Goal: Transaction & Acquisition: Purchase product/service

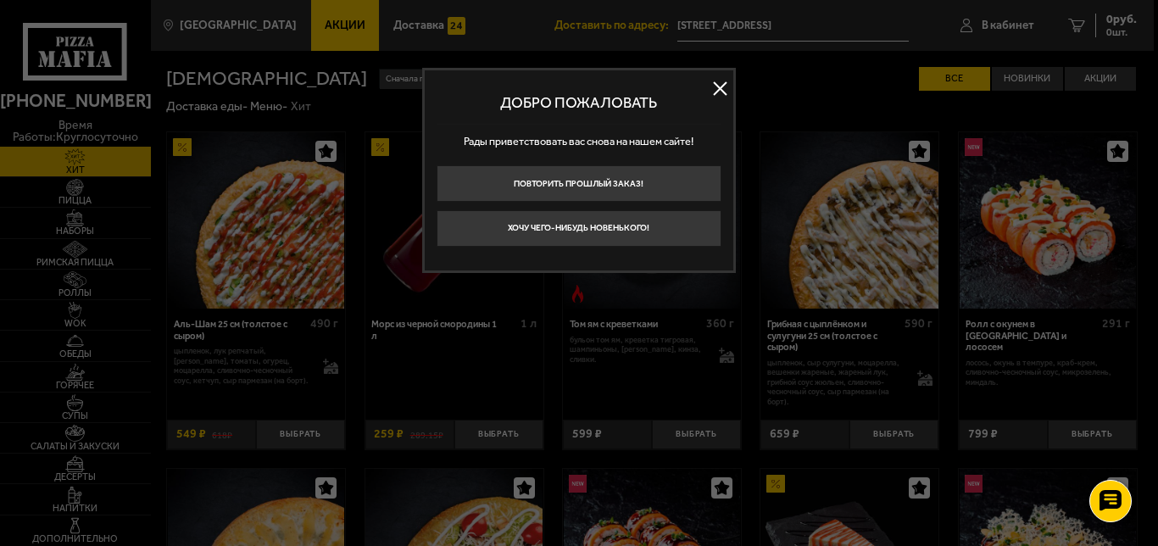
click at [716, 94] on button at bounding box center [720, 88] width 25 height 25
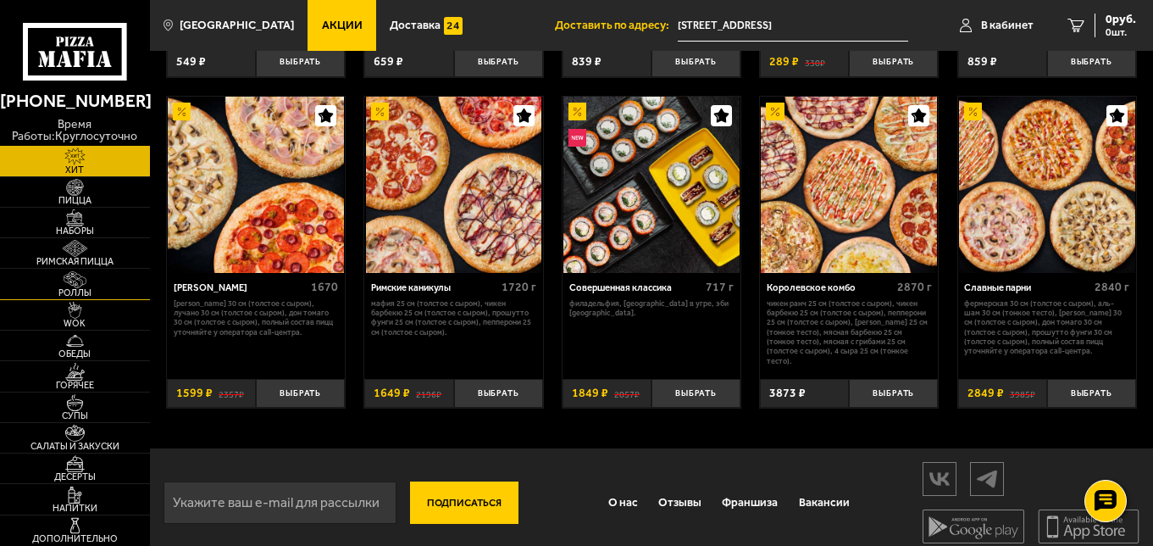
scroll to position [699, 0]
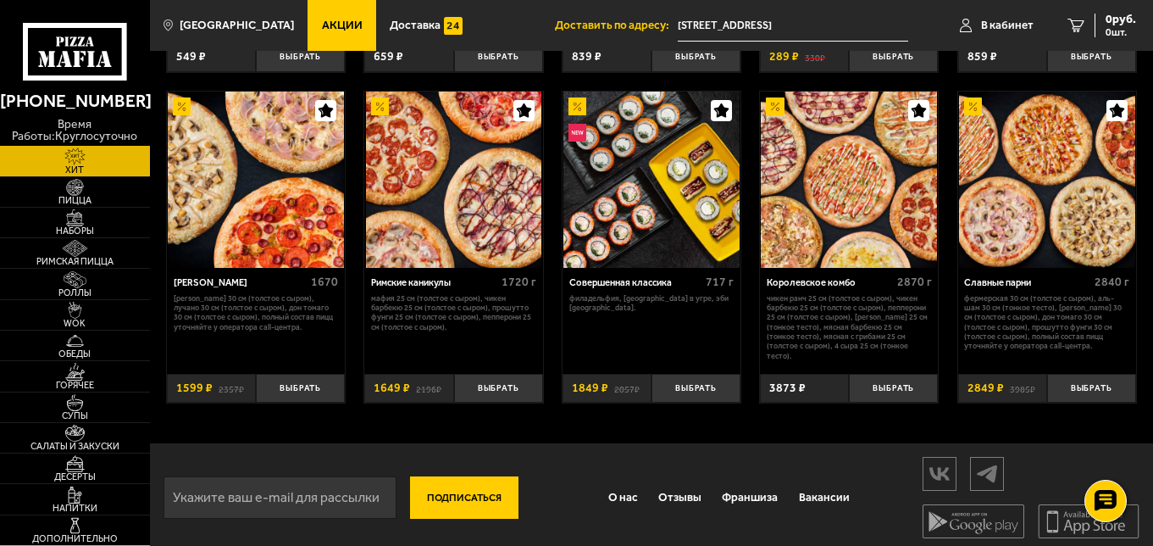
click at [86, 531] on img at bounding box center [75, 525] width 46 height 17
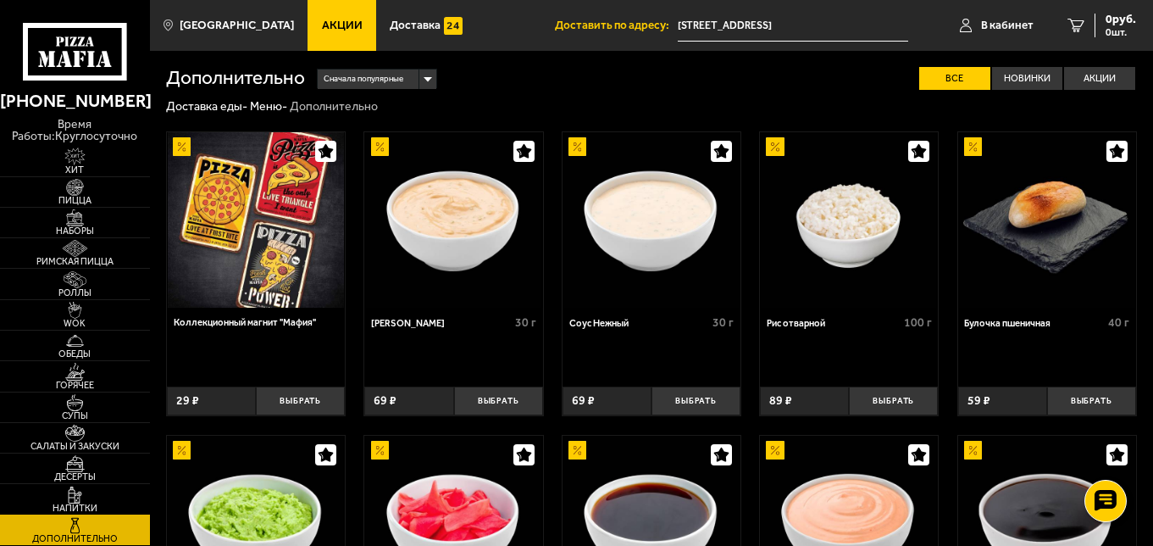
click at [92, 500] on img at bounding box center [75, 494] width 46 height 17
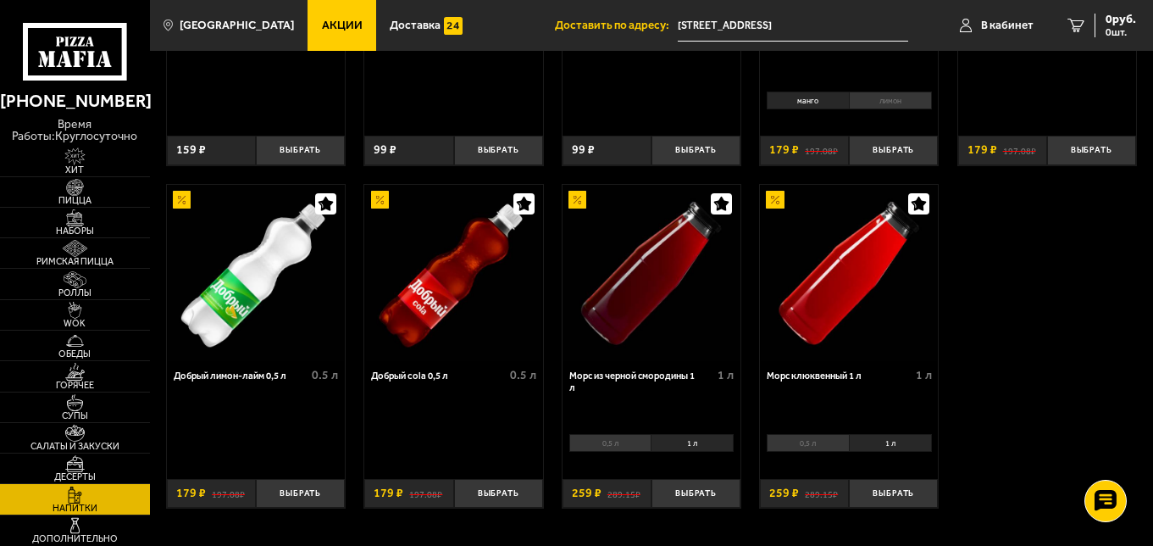
scroll to position [678, 0]
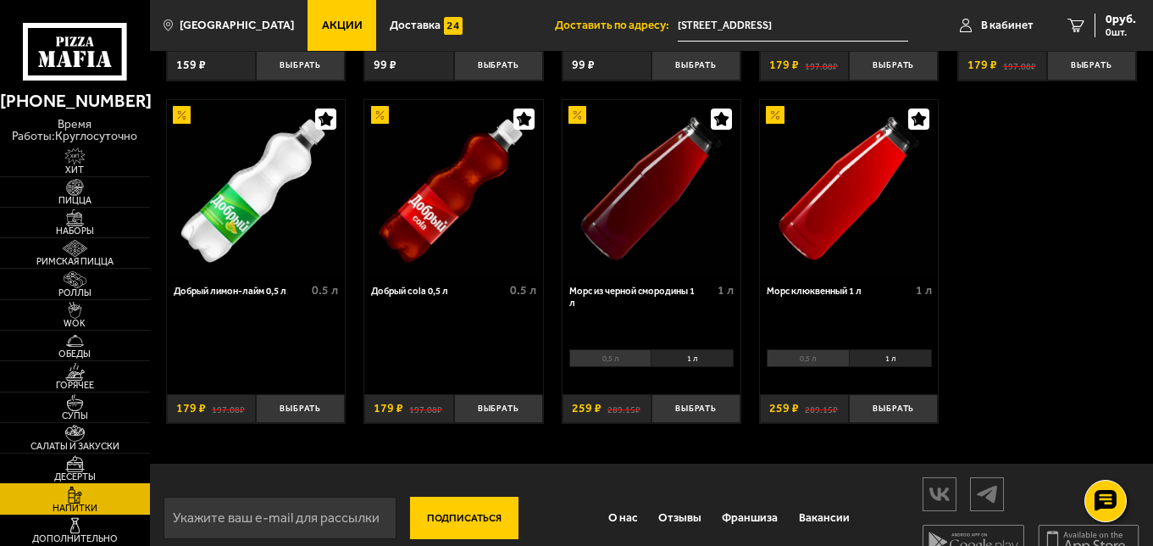
click at [94, 458] on img at bounding box center [75, 463] width 46 height 17
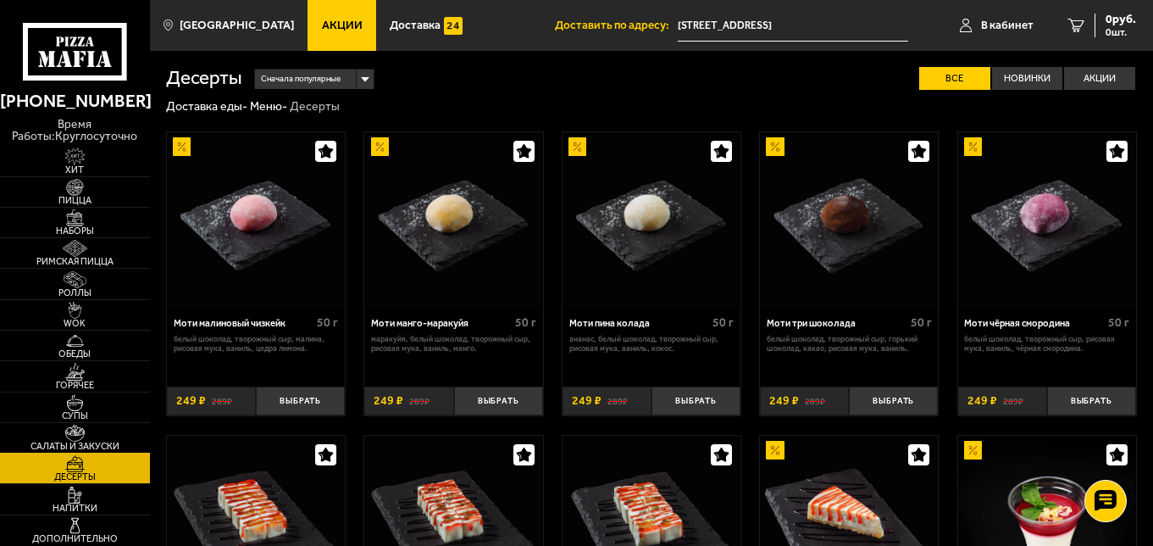
click at [103, 436] on link "Салаты и закуски" at bounding box center [75, 438] width 150 height 30
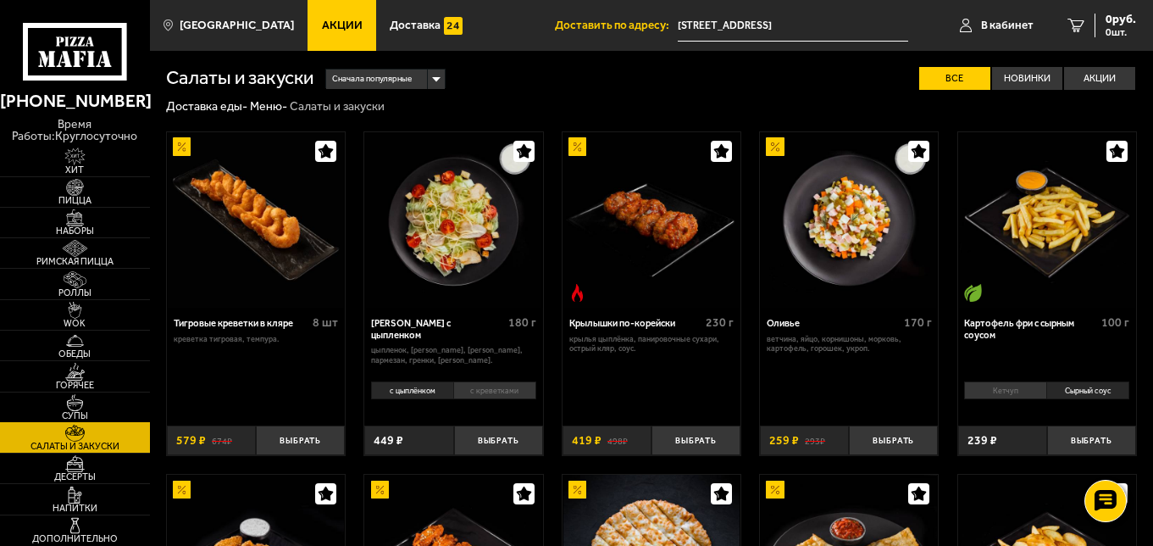
click at [109, 411] on span "Супы" at bounding box center [75, 415] width 150 height 9
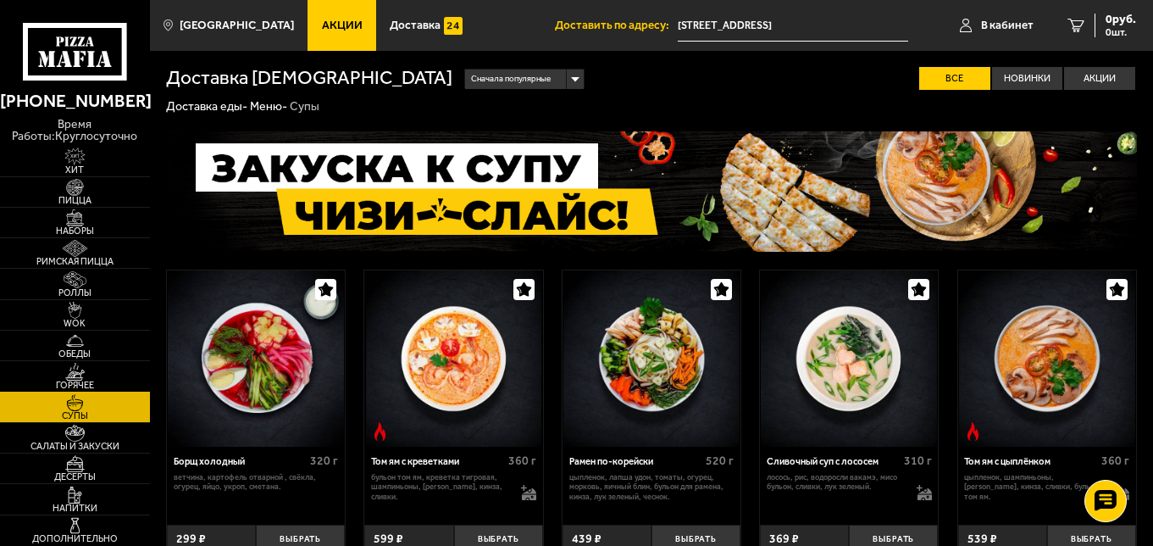
click at [118, 371] on link "Горячее" at bounding box center [75, 376] width 150 height 30
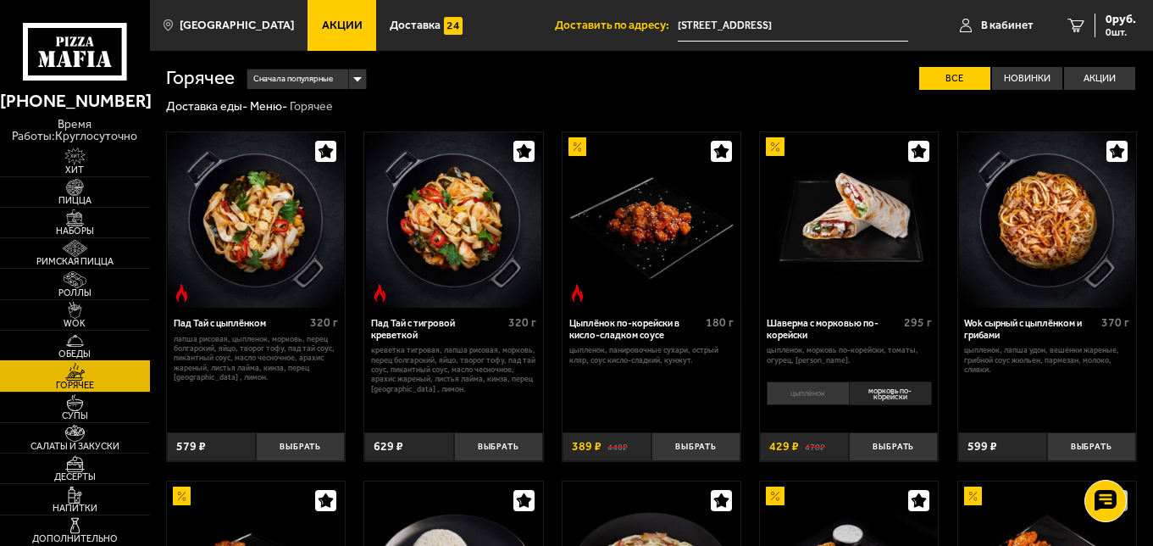
click at [114, 338] on link "Обеды" at bounding box center [75, 346] width 150 height 30
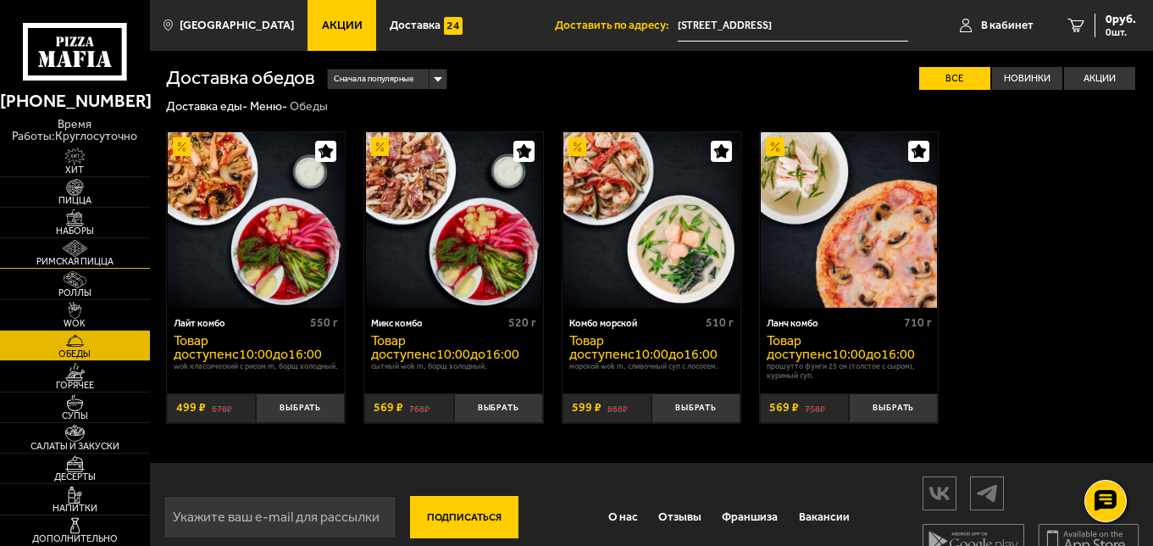
click at [87, 246] on img at bounding box center [75, 248] width 46 height 17
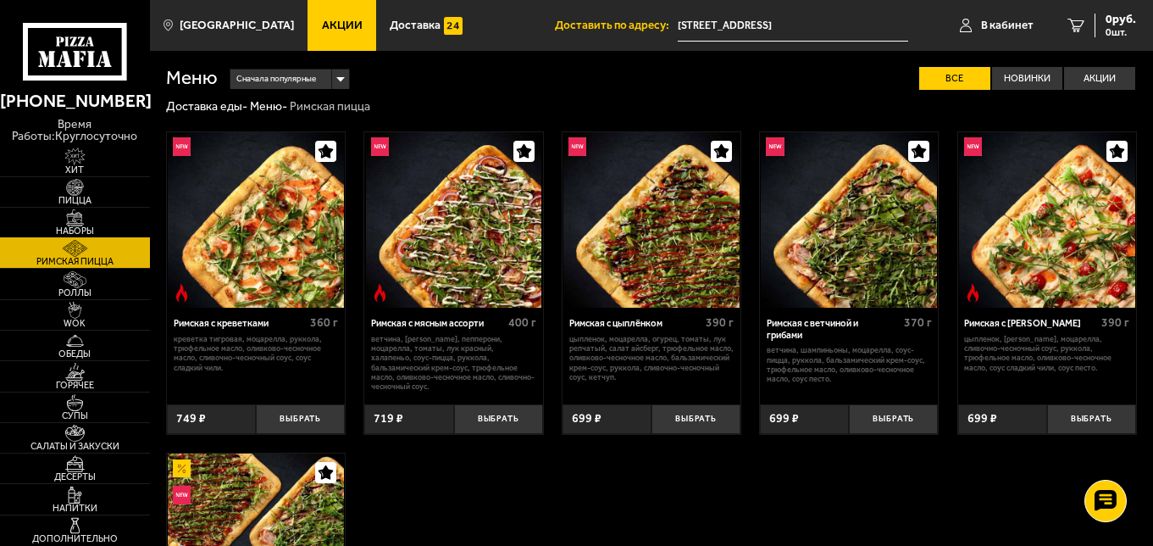
click at [97, 212] on img at bounding box center [75, 217] width 46 height 17
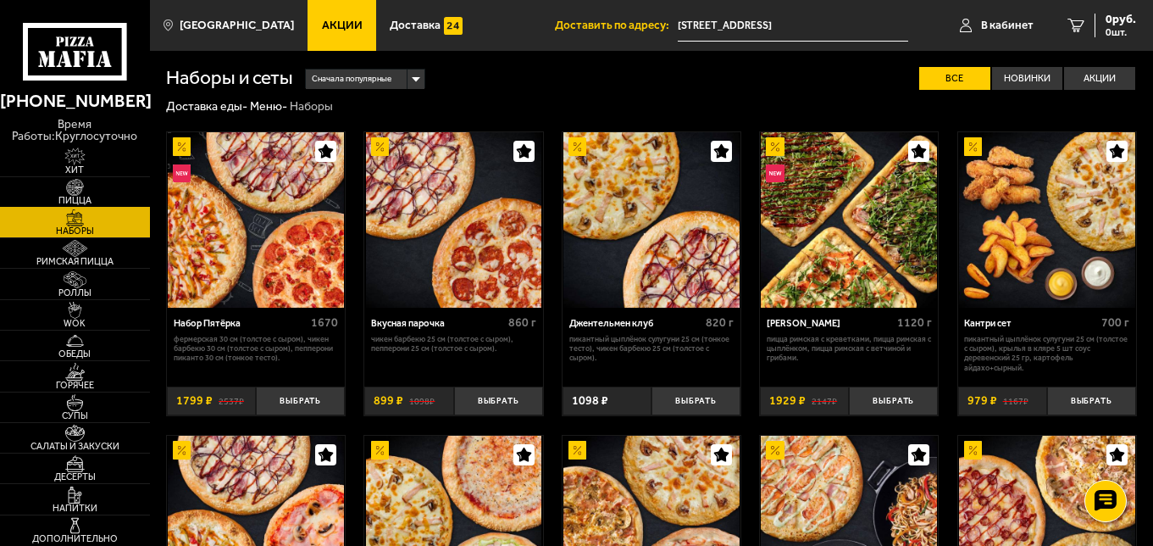
click at [103, 186] on link "Пицца" at bounding box center [75, 192] width 150 height 30
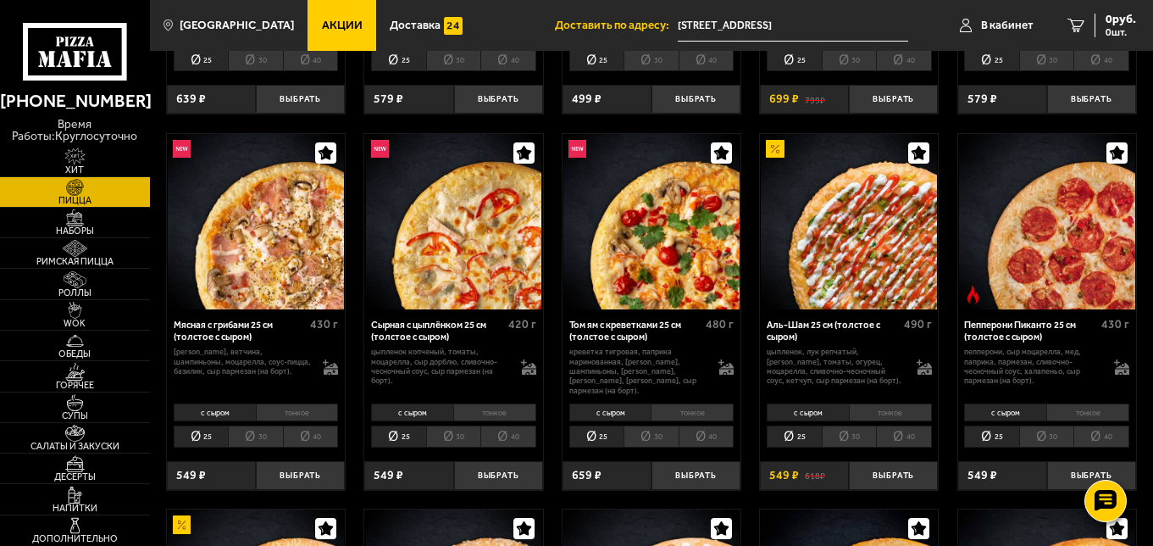
scroll to position [339, 0]
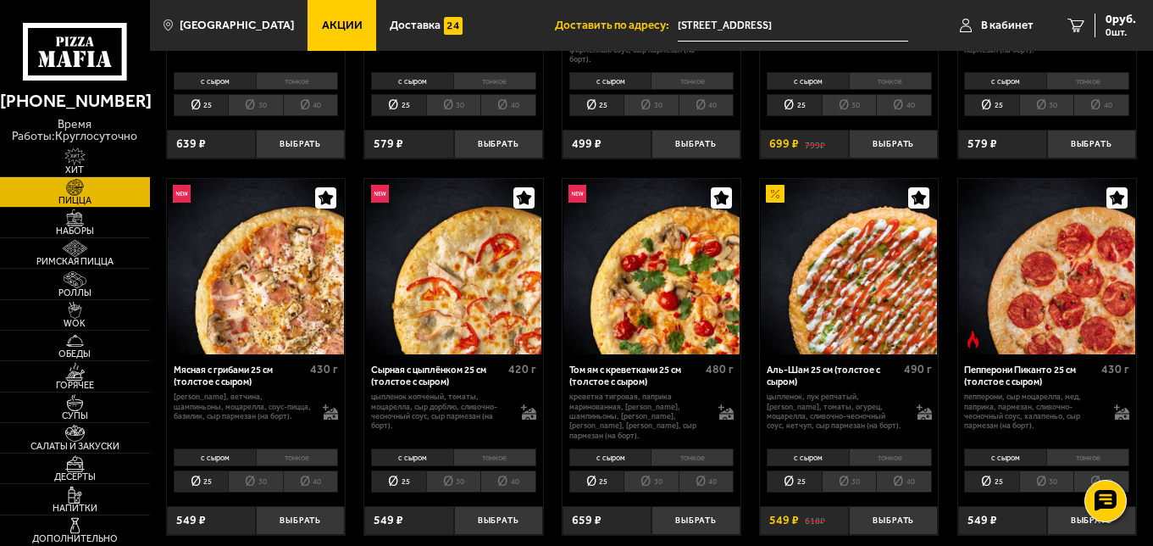
click at [834, 478] on li "30" at bounding box center [849, 481] width 55 height 22
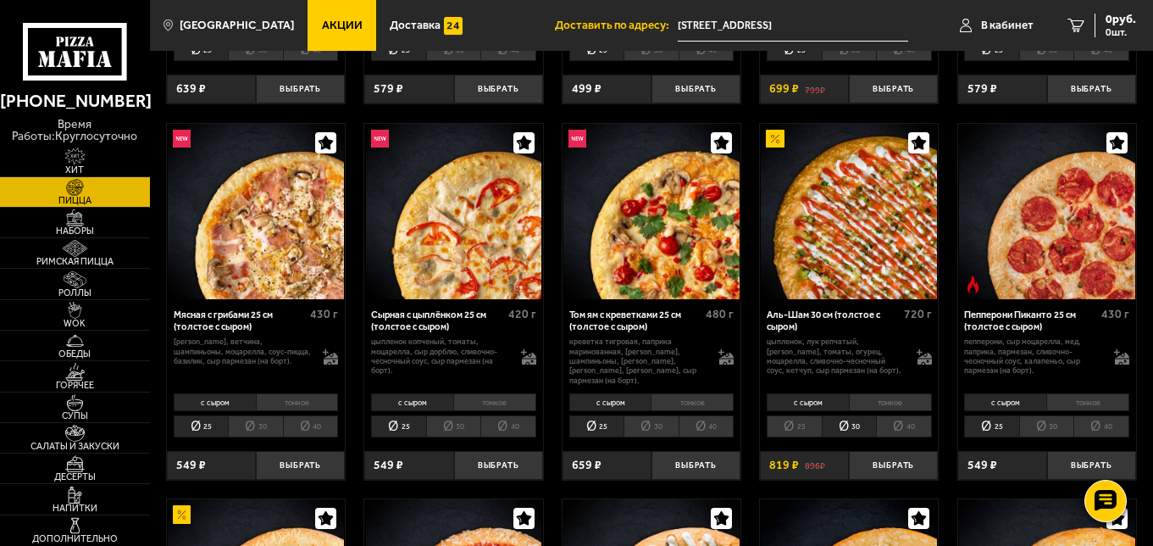
scroll to position [424, 0]
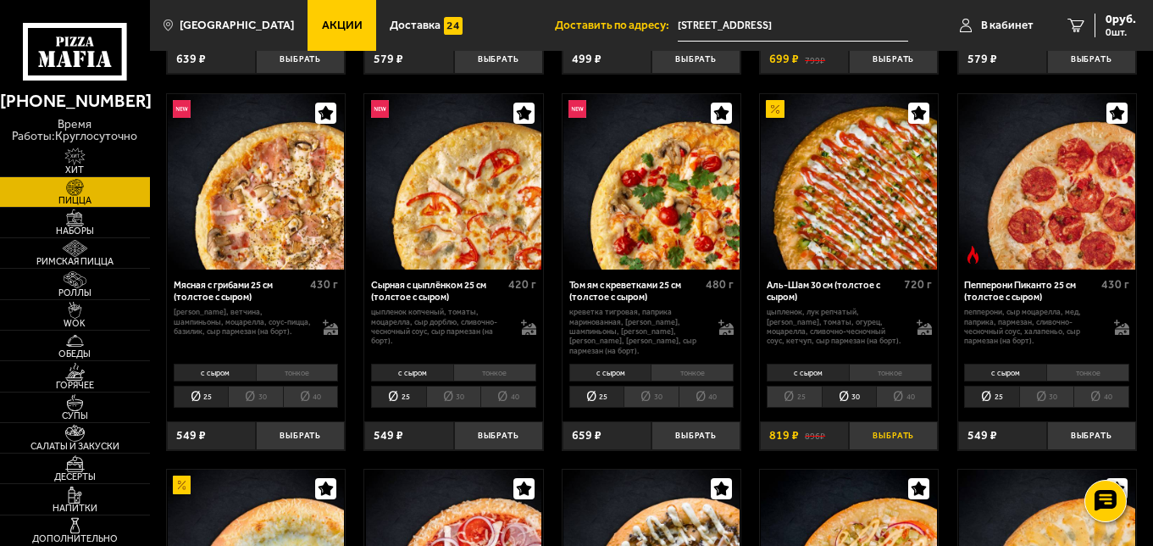
click at [865, 425] on button "Выбрать" at bounding box center [893, 436] width 89 height 30
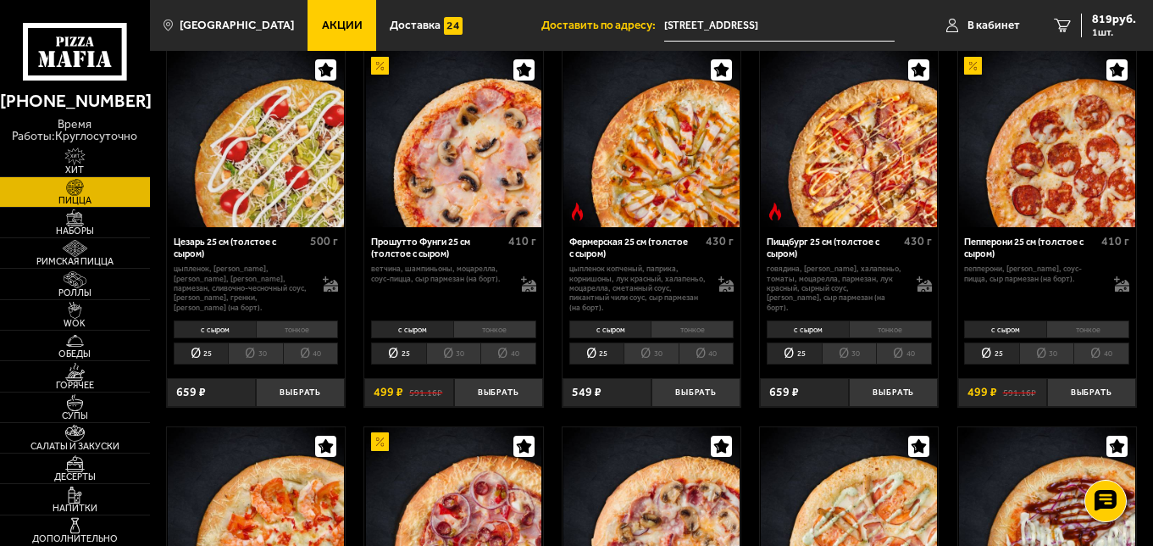
scroll to position [1271, 0]
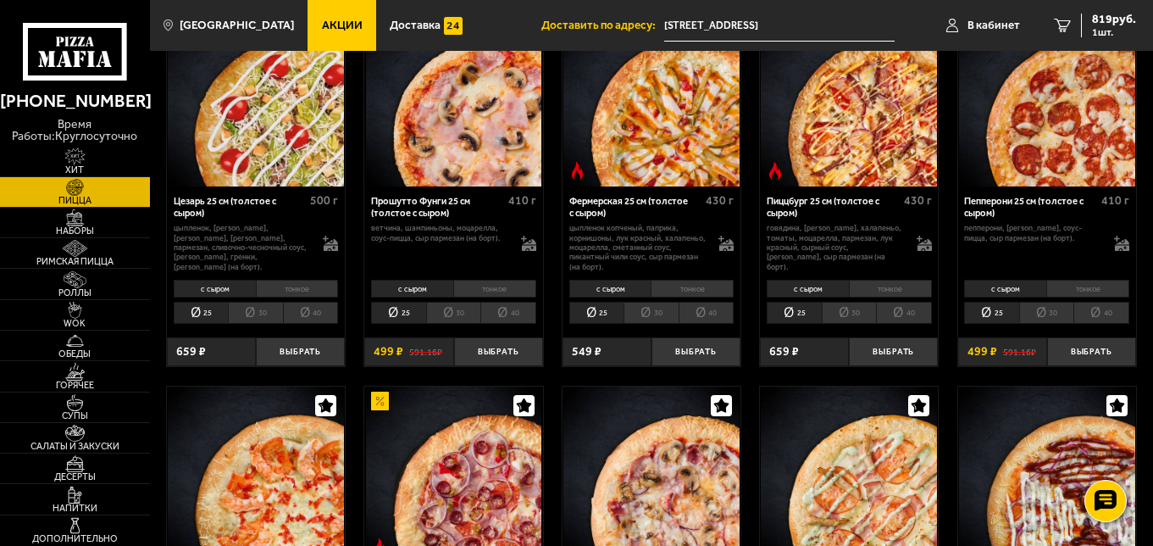
click at [652, 311] on li "30" at bounding box center [651, 313] width 55 height 22
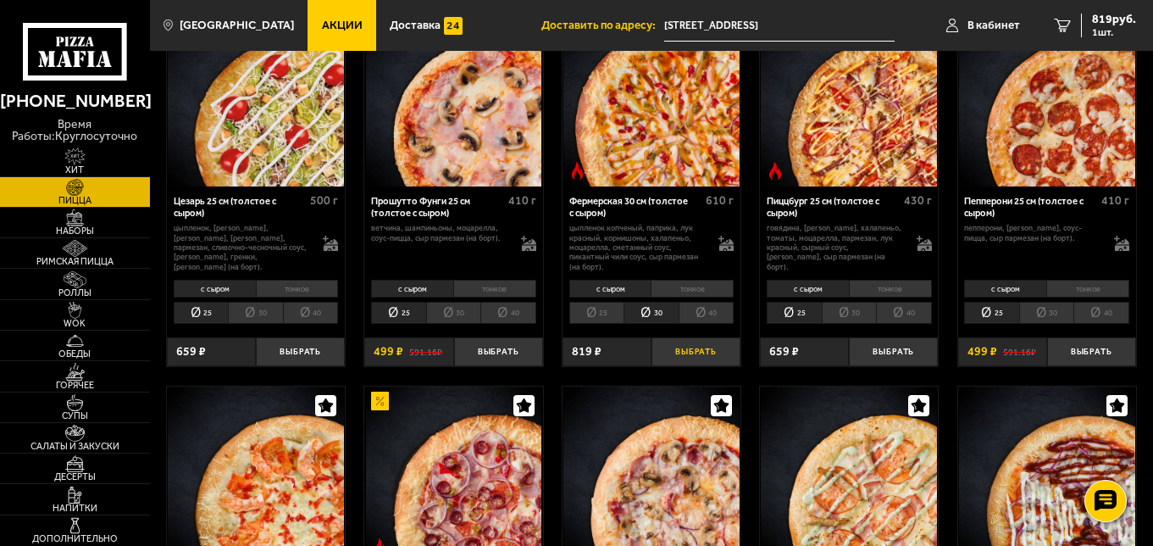
click at [676, 341] on button "Выбрать" at bounding box center [696, 352] width 89 height 30
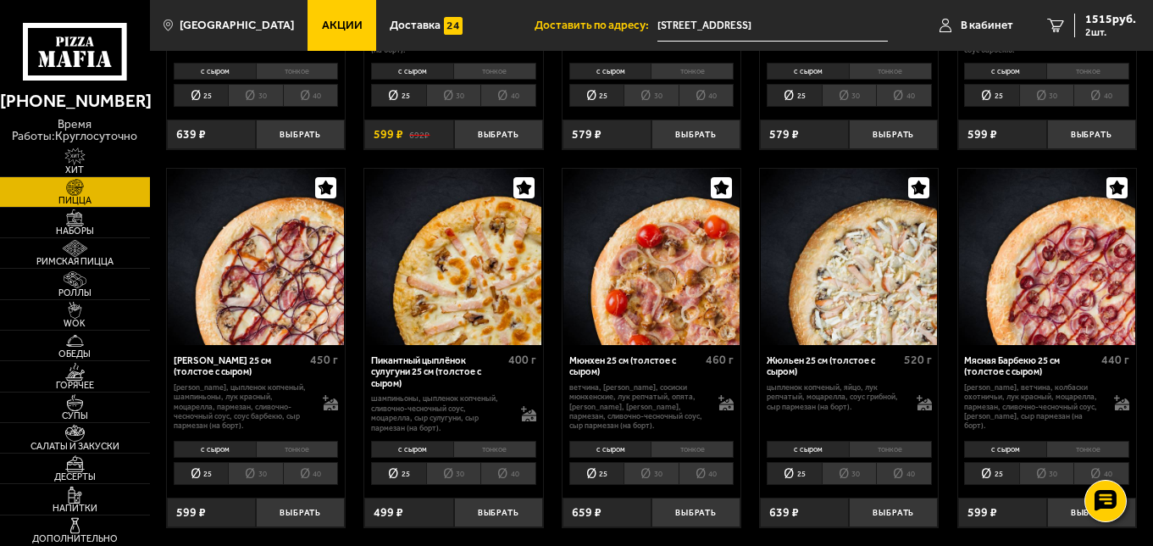
scroll to position [1949, 0]
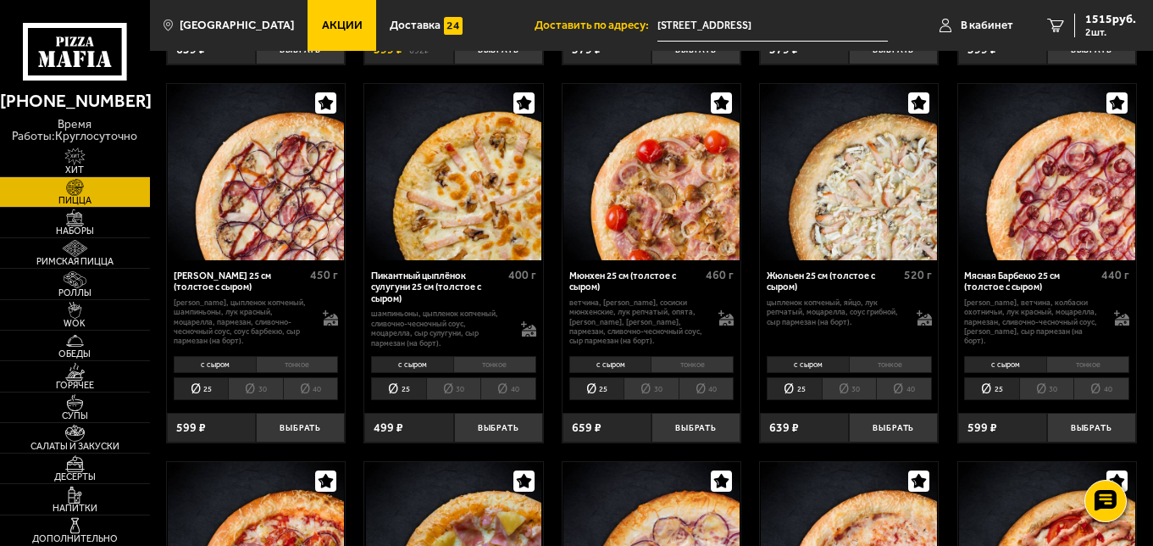
click at [253, 387] on li "30" at bounding box center [255, 388] width 55 height 22
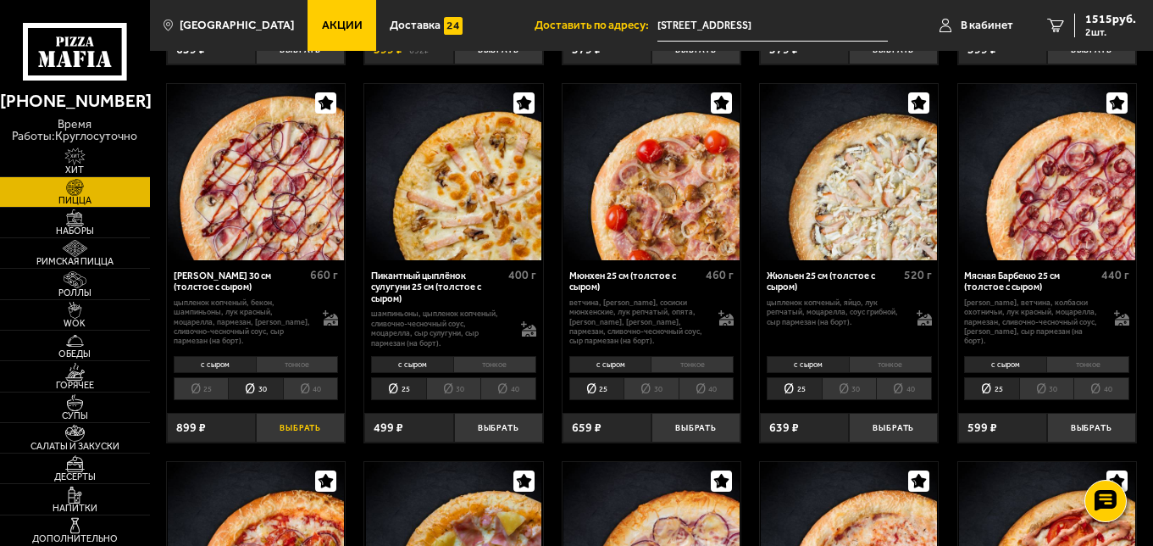
click at [297, 424] on button "Выбрать" at bounding box center [300, 428] width 89 height 30
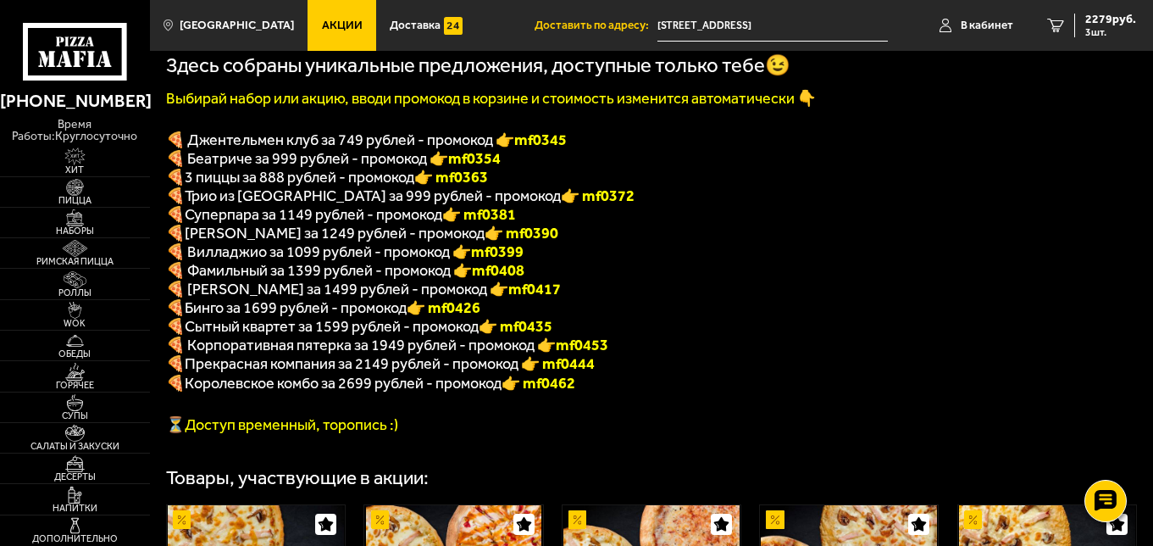
scroll to position [339, 0]
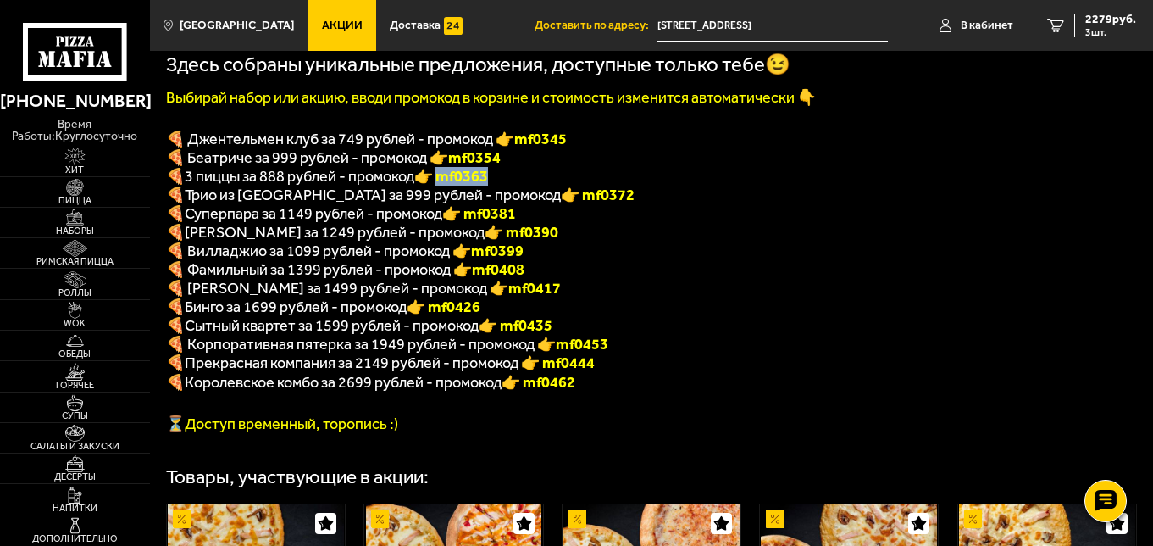
drag, startPoint x: 498, startPoint y: 183, endPoint x: 450, endPoint y: 187, distance: 48.5
click at [450, 186] on font "👉 mf0363" at bounding box center [451, 176] width 74 height 19
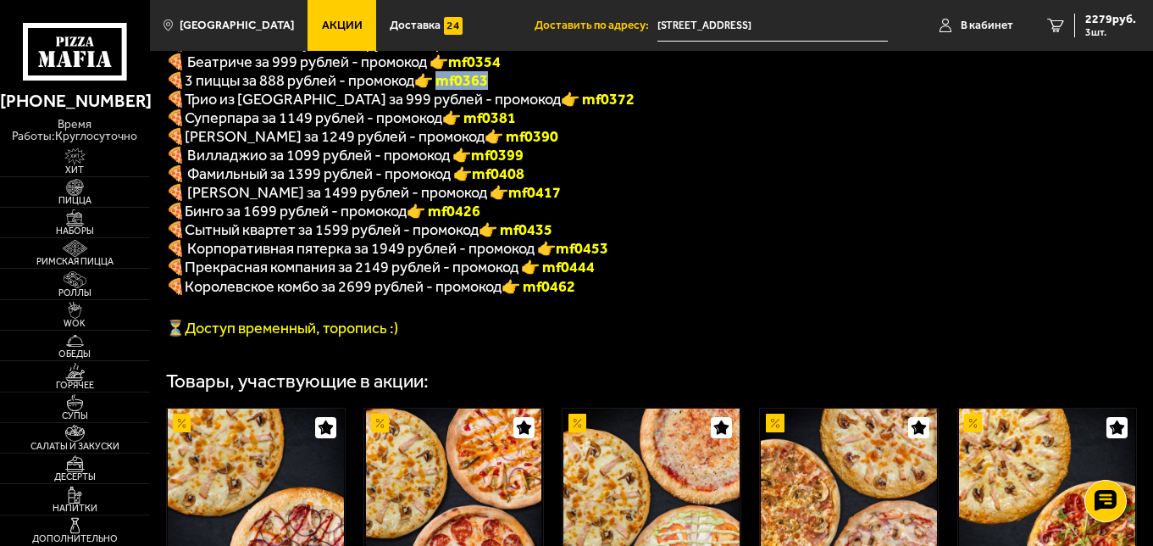
scroll to position [383, 0]
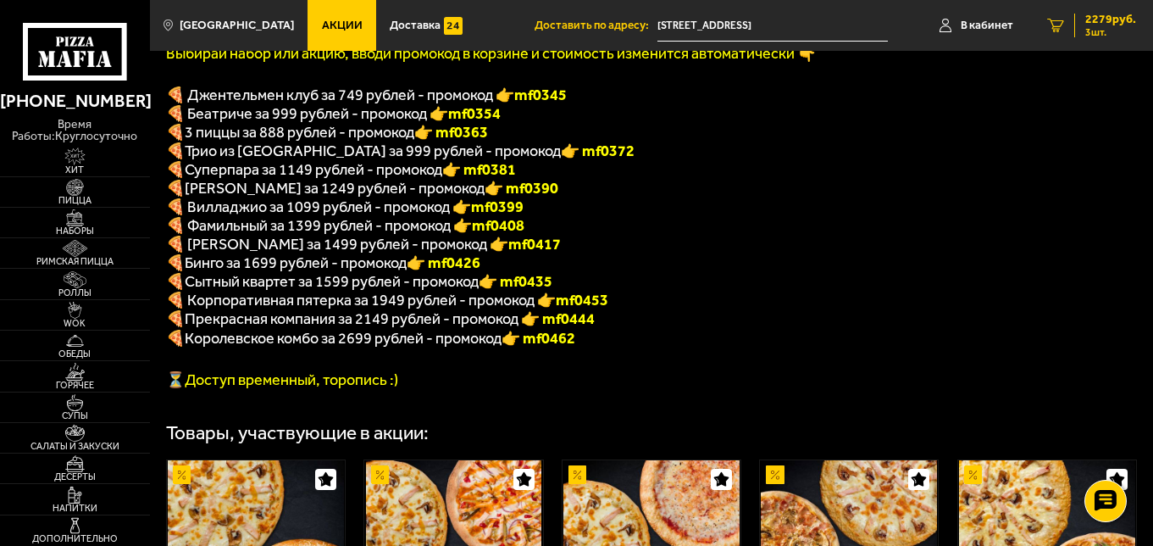
click at [1086, 23] on span "2279 руб." at bounding box center [1111, 20] width 51 height 12
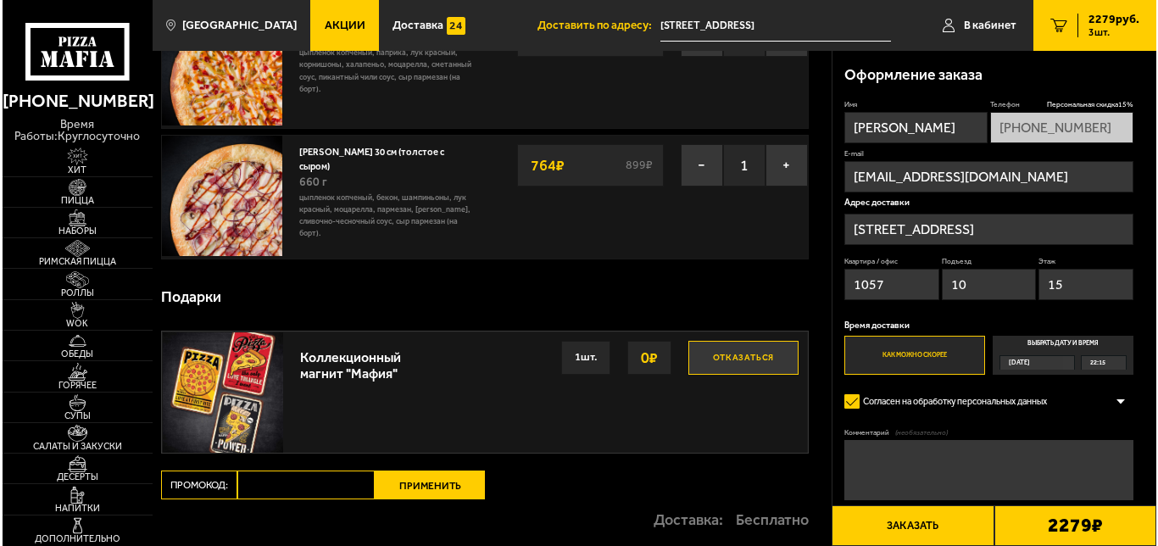
scroll to position [297, 0]
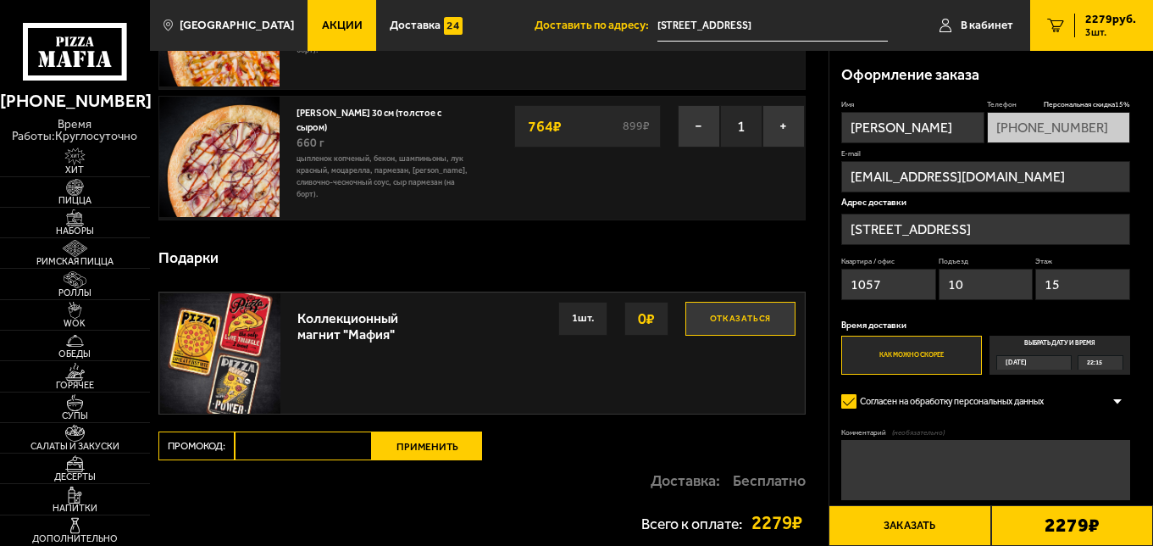
click at [927, 512] on button "Заказать" at bounding box center [910, 525] width 162 height 41
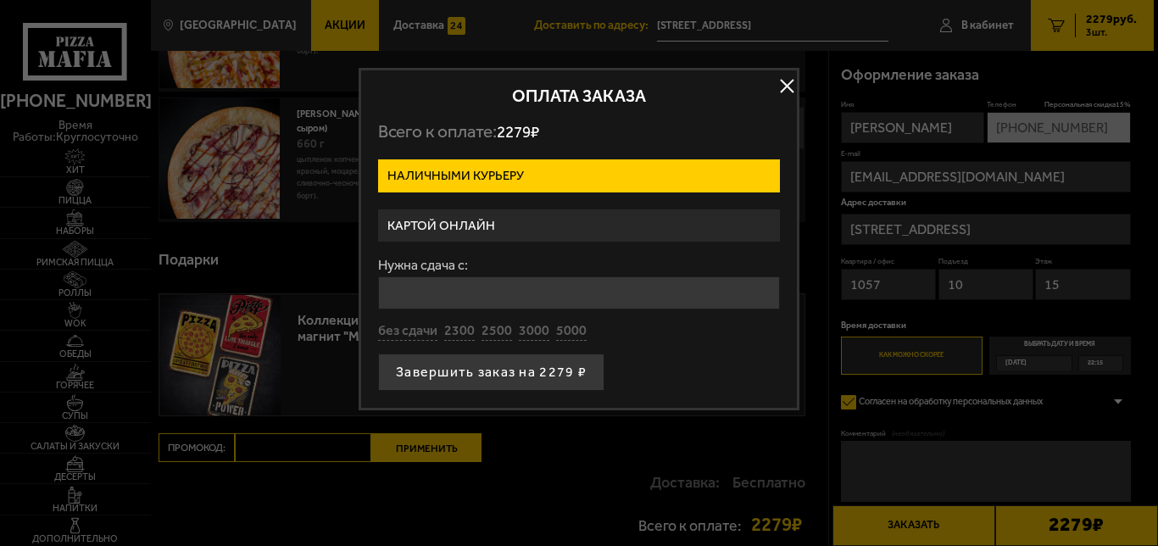
click at [497, 219] on label "Картой онлайн" at bounding box center [579, 225] width 402 height 33
click at [0, 0] on input "Картой онлайн" at bounding box center [0, 0] width 0 height 0
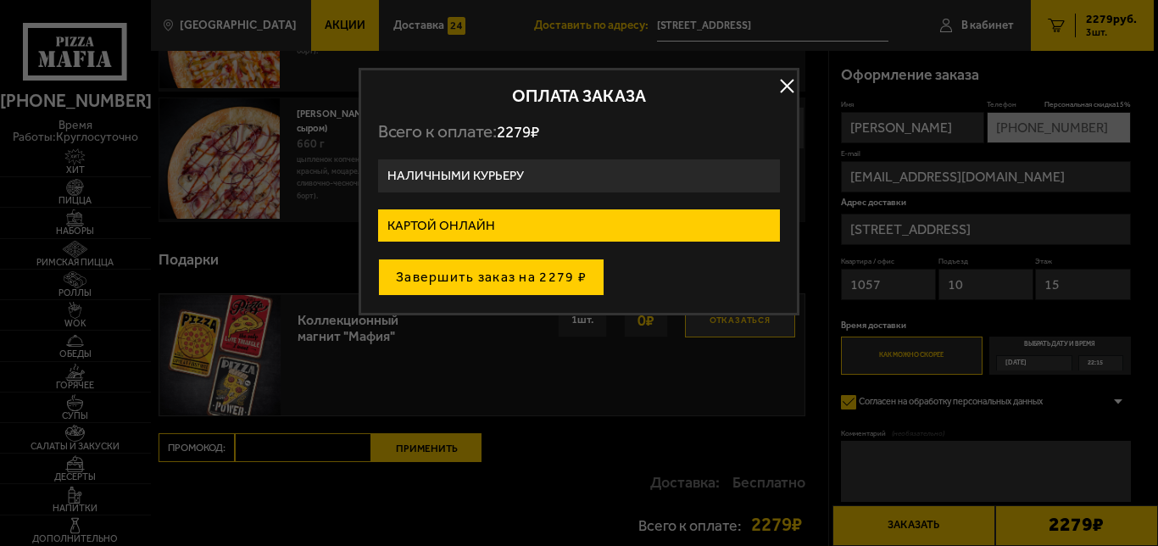
click at [495, 283] on button "Завершить заказ на 2279 ₽" at bounding box center [491, 276] width 226 height 37
